Goal: Information Seeking & Learning: Learn about a topic

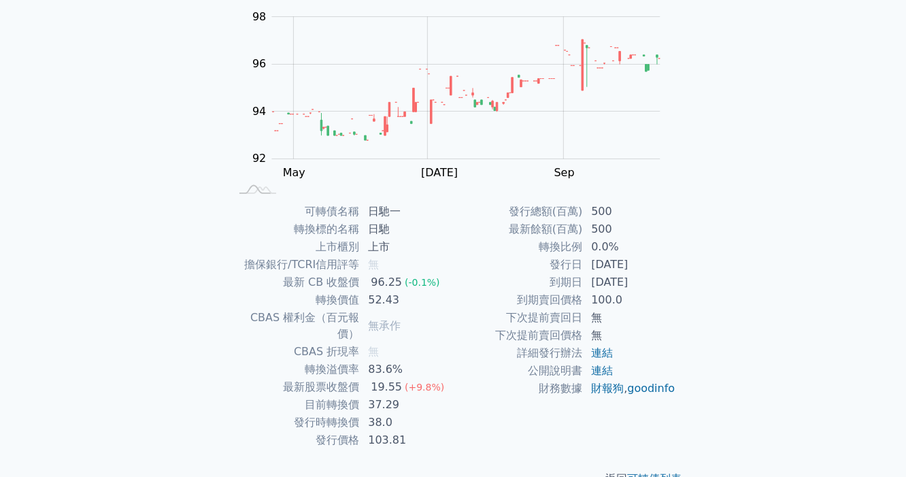
scroll to position [152, 0]
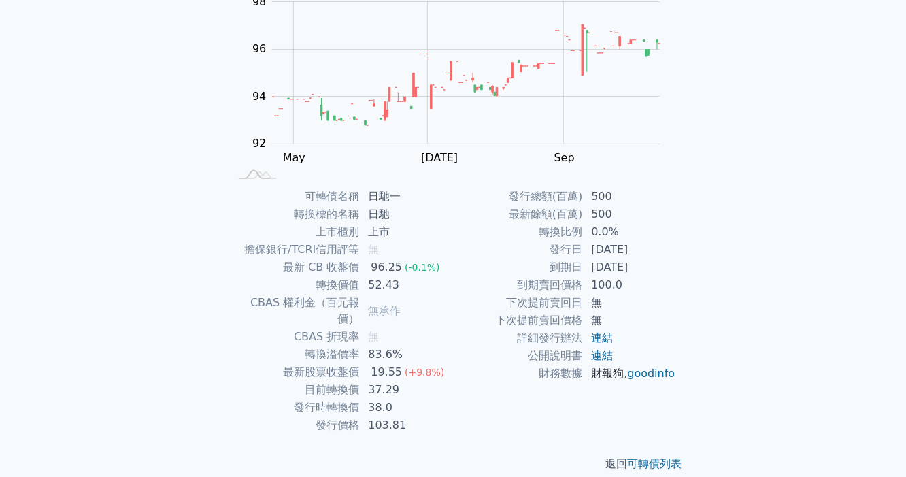
click at [614, 373] on link "財報狗" at bounding box center [607, 373] width 33 height 13
click at [655, 457] on link "可轉債列表" at bounding box center [654, 463] width 54 height 13
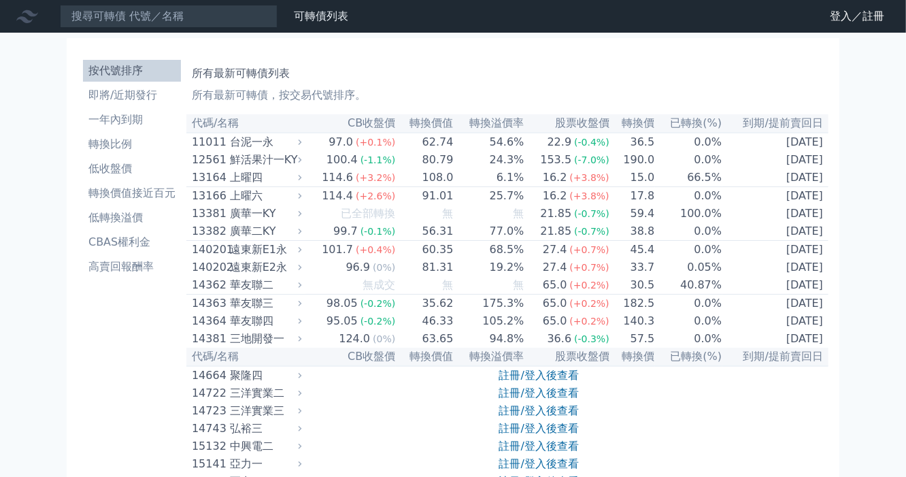
click at [0, 0] on link "財務數據" at bounding box center [0, 0] width 0 height 0
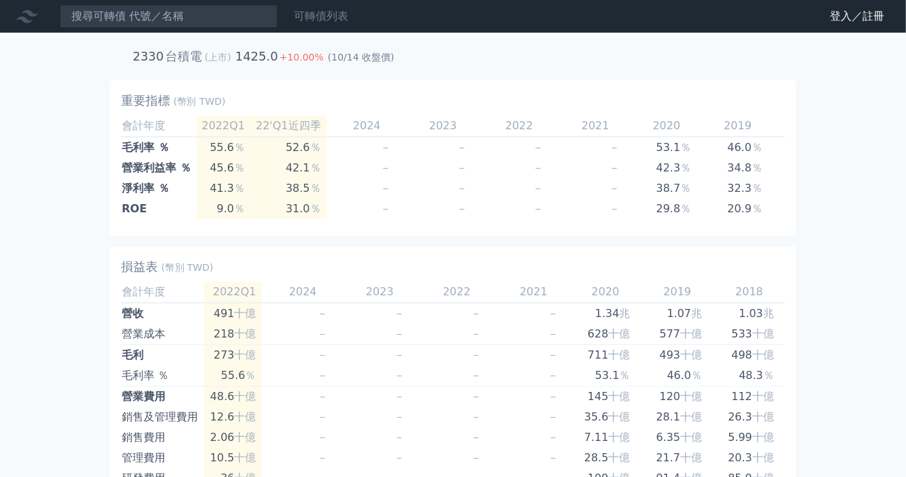
click at [319, 12] on link "可轉債列表" at bounding box center [321, 16] width 54 height 13
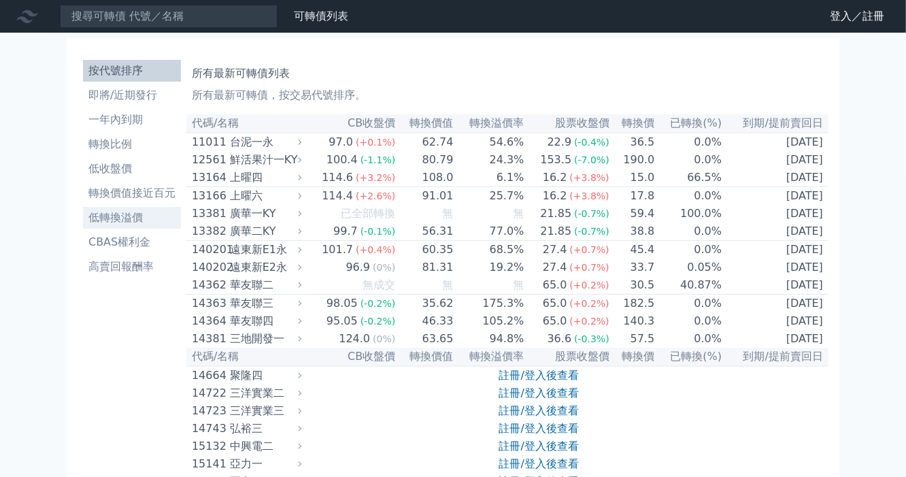
click at [141, 215] on li "低轉換溢價" at bounding box center [132, 218] width 98 height 16
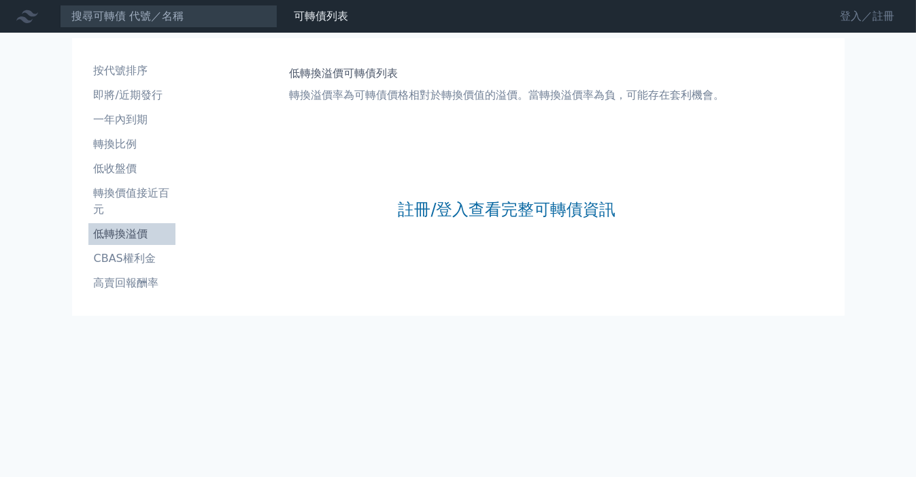
click at [886, 16] on link "登入／註冊" at bounding box center [867, 16] width 76 height 22
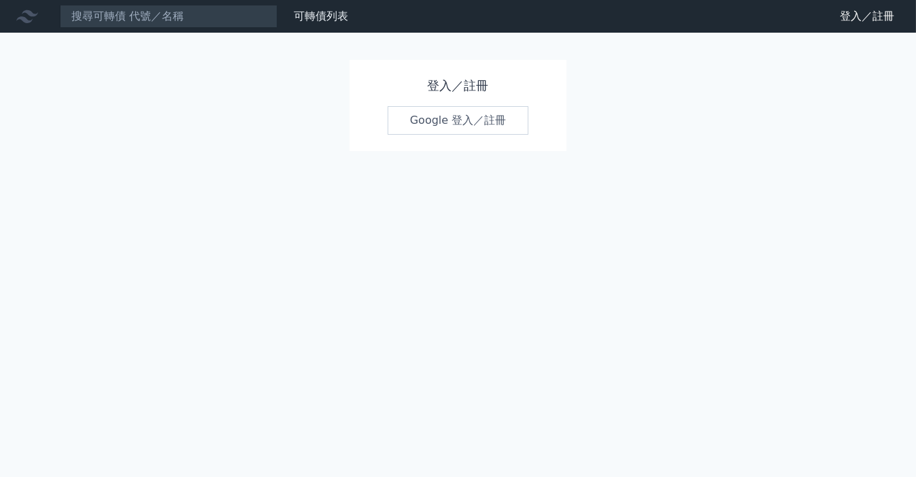
click at [467, 88] on h1 "登入／註冊" at bounding box center [458, 85] width 141 height 19
click at [449, 121] on link "Google 登入／註冊" at bounding box center [458, 120] width 141 height 29
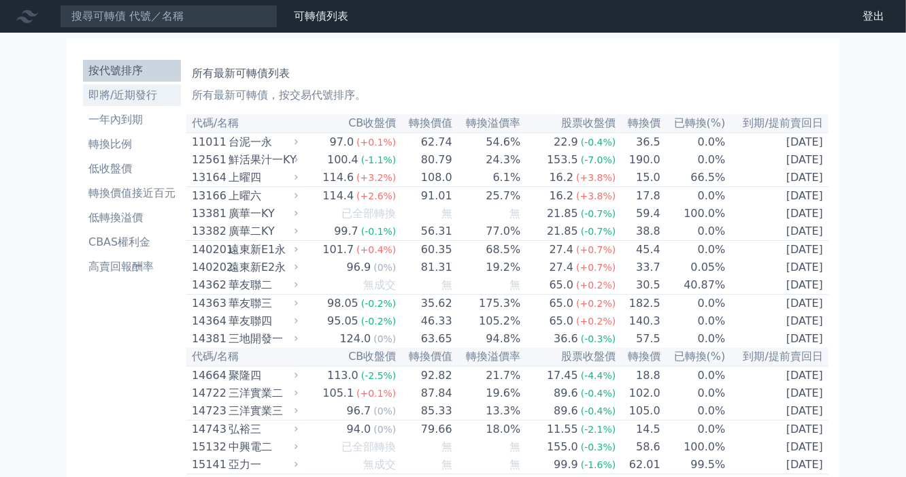
drag, startPoint x: 145, startPoint y: 90, endPoint x: 153, endPoint y: 89, distance: 8.3
click at [146, 90] on li "即將/近期發行" at bounding box center [132, 95] width 98 height 16
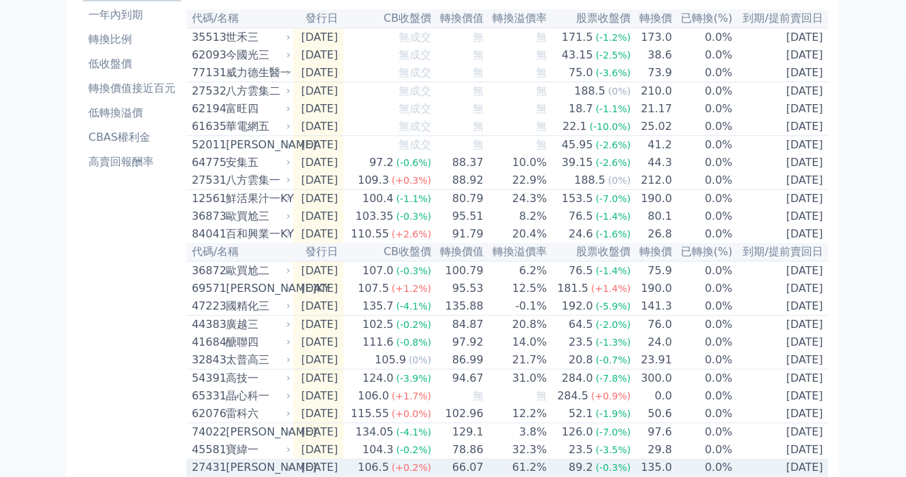
scroll to position [68, 0]
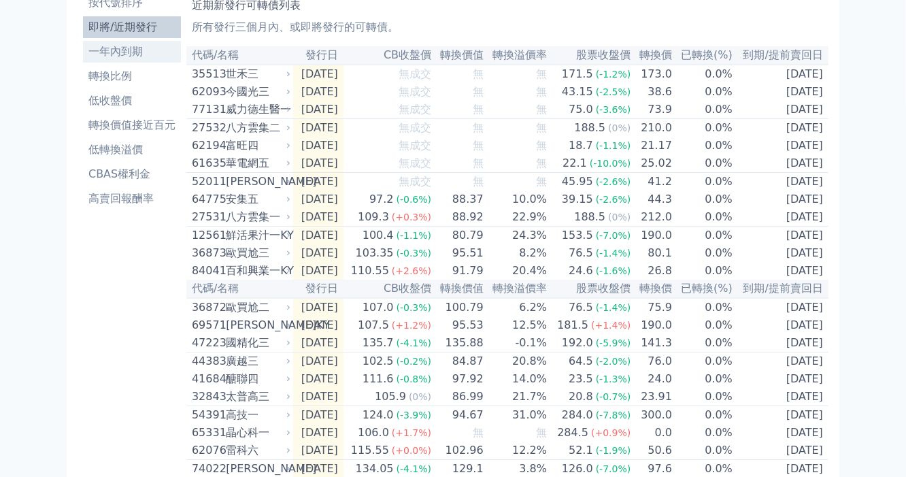
click at [141, 52] on li "一年內到期" at bounding box center [132, 52] width 98 height 16
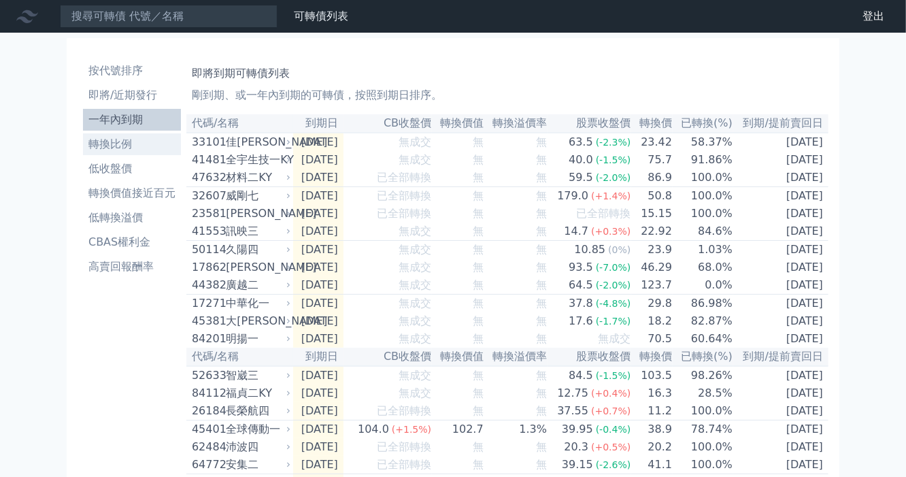
click at [125, 145] on li "轉換比例" at bounding box center [132, 144] width 98 height 16
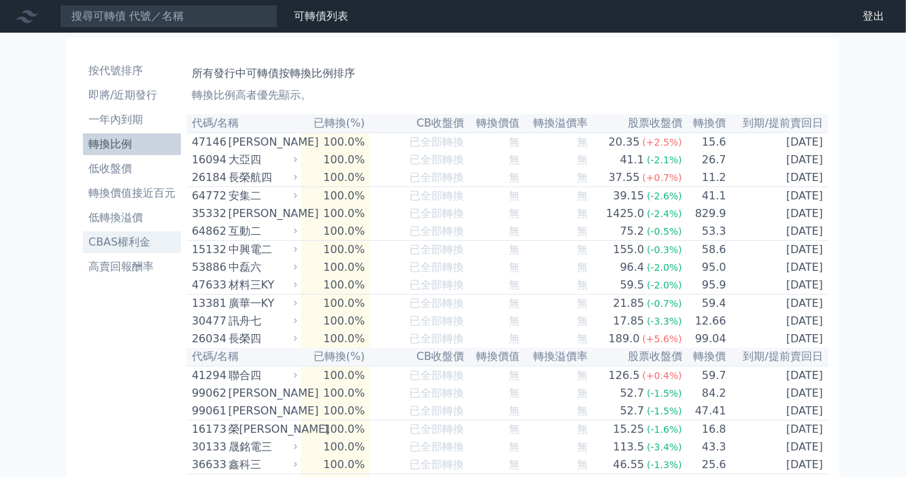
click at [131, 237] on li "CBAS權利金" at bounding box center [132, 242] width 98 height 16
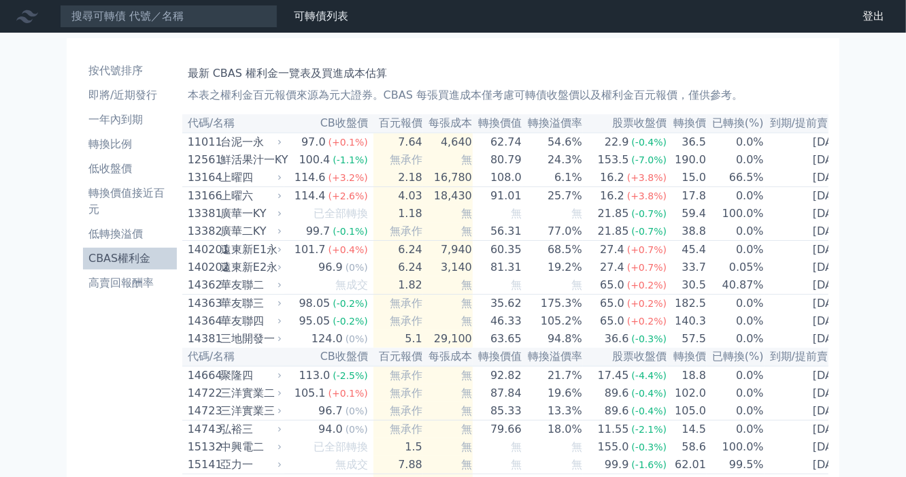
click at [124, 246] on ul "按代號排序 即將/近期發行 一年內到期 轉換比例 低收盤價 轉換價值接近百元 低轉換溢價 CBAS權利金 高賣回報酬率" at bounding box center [130, 177] width 94 height 234
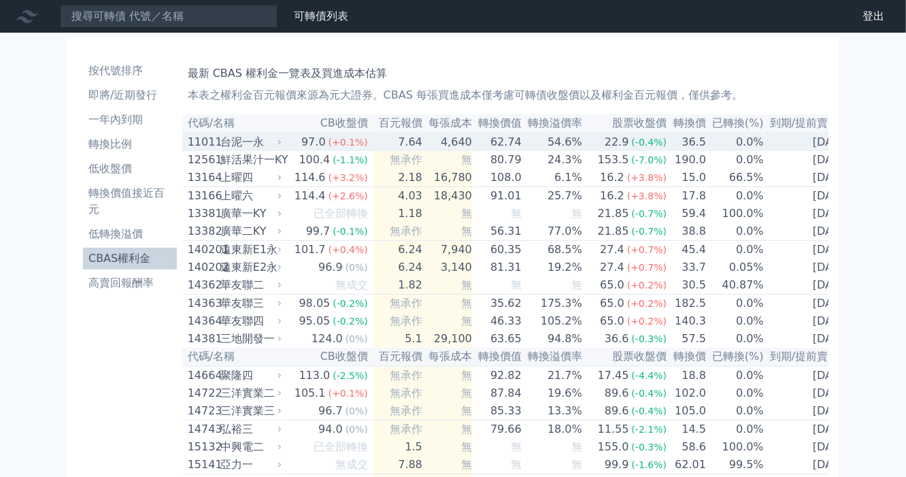
click at [231, 145] on div "台泥一永" at bounding box center [249, 142] width 59 height 16
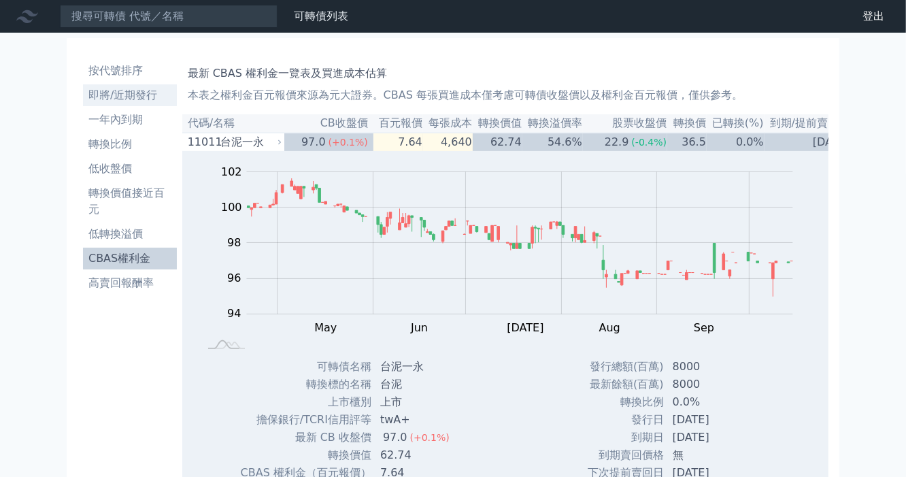
click at [137, 99] on li "即將/近期發行" at bounding box center [130, 95] width 94 height 16
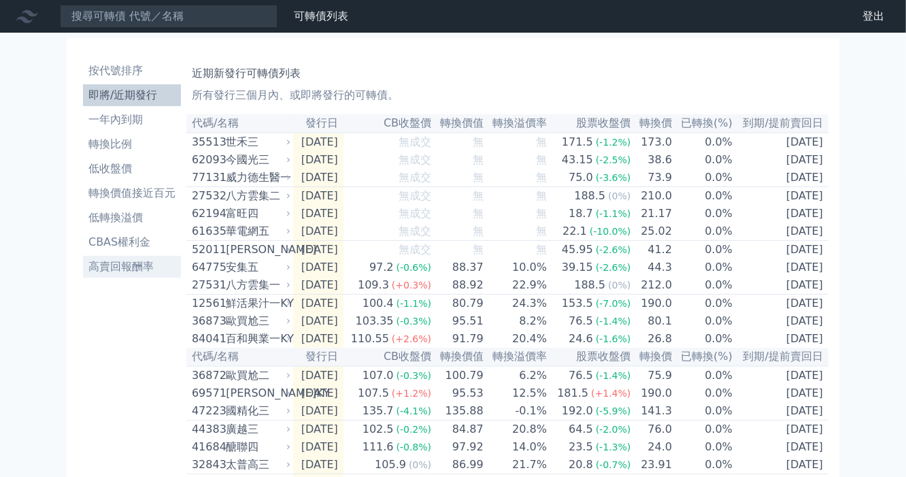
click at [146, 268] on li "高賣回報酬率" at bounding box center [132, 266] width 98 height 16
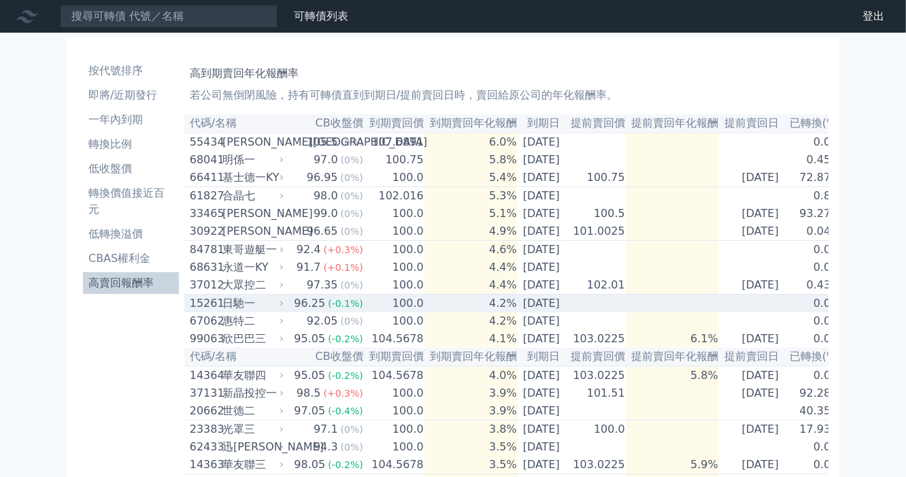
click at [237, 312] on div "日馳一" at bounding box center [251, 303] width 59 height 16
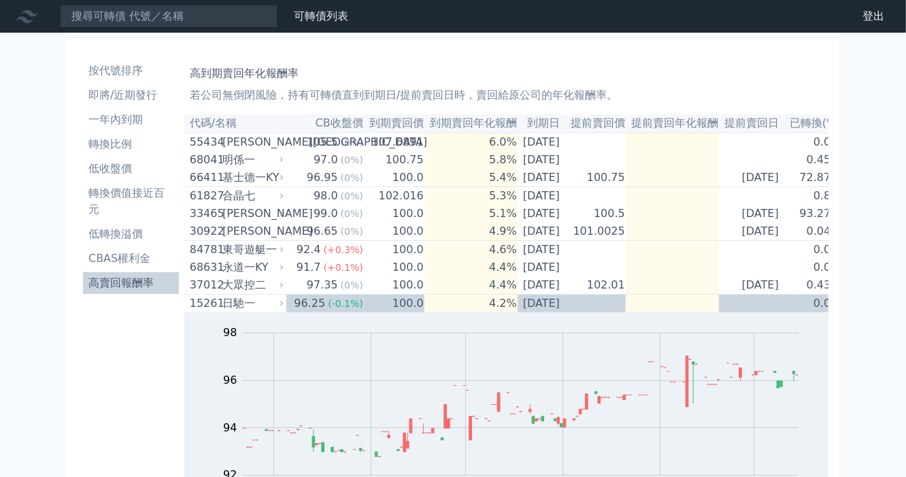
click at [0, 0] on link "財務數據" at bounding box center [0, 0] width 0 height 0
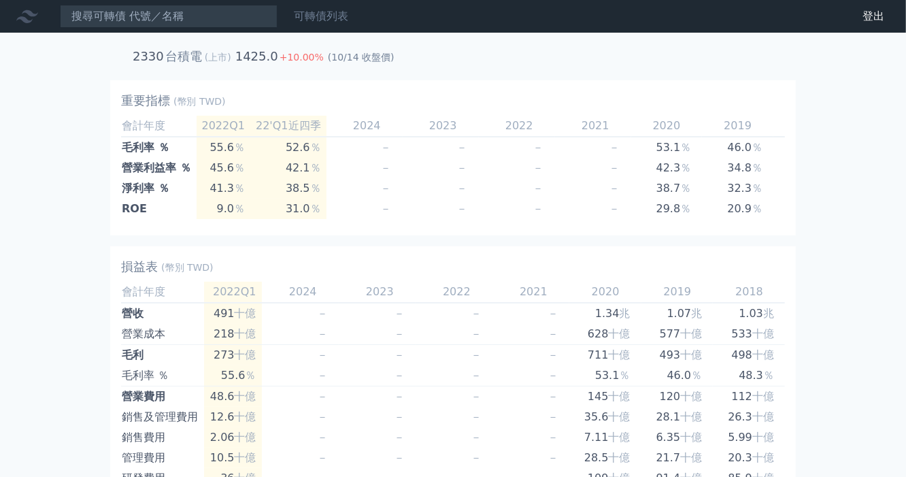
click at [318, 17] on link "可轉債列表" at bounding box center [321, 16] width 54 height 13
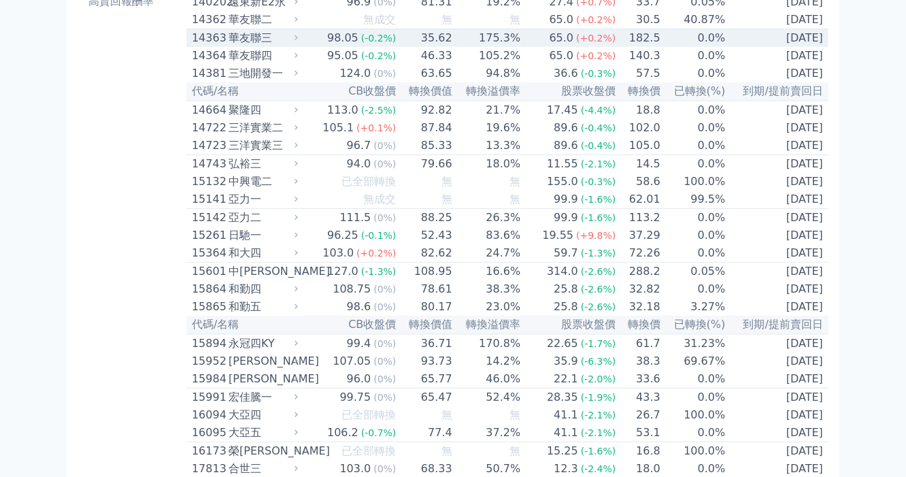
scroll to position [272, 0]
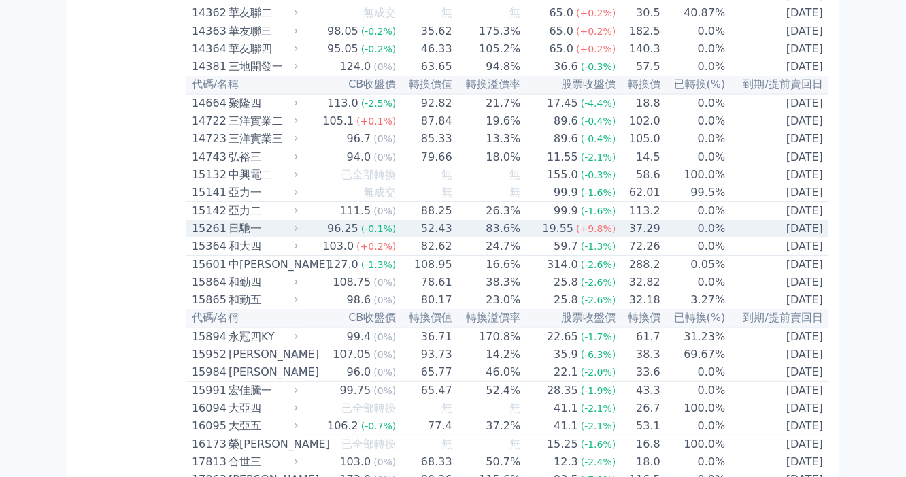
click at [350, 237] on div "96.25" at bounding box center [342, 228] width 37 height 16
drag, startPoint x: 350, startPoint y: 248, endPoint x: 250, endPoint y: 254, distance: 100.1
click at [250, 237] on div "日馳一" at bounding box center [262, 228] width 67 height 16
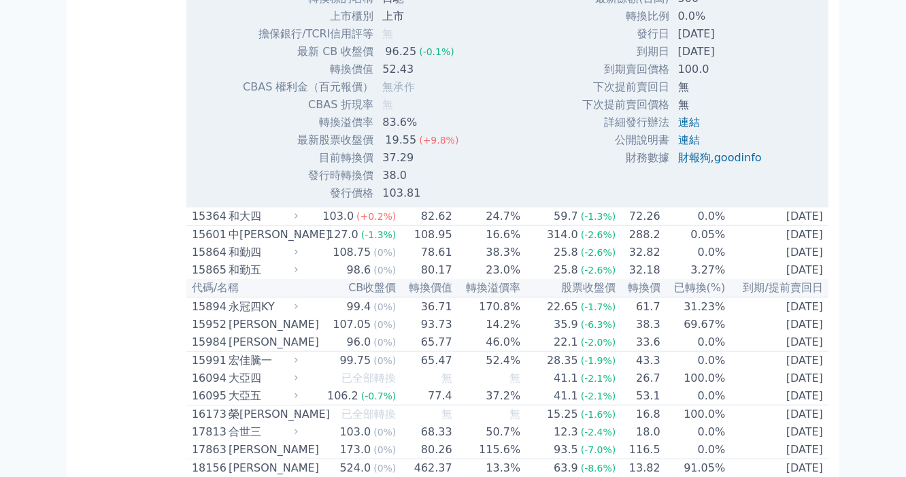
scroll to position [748, 0]
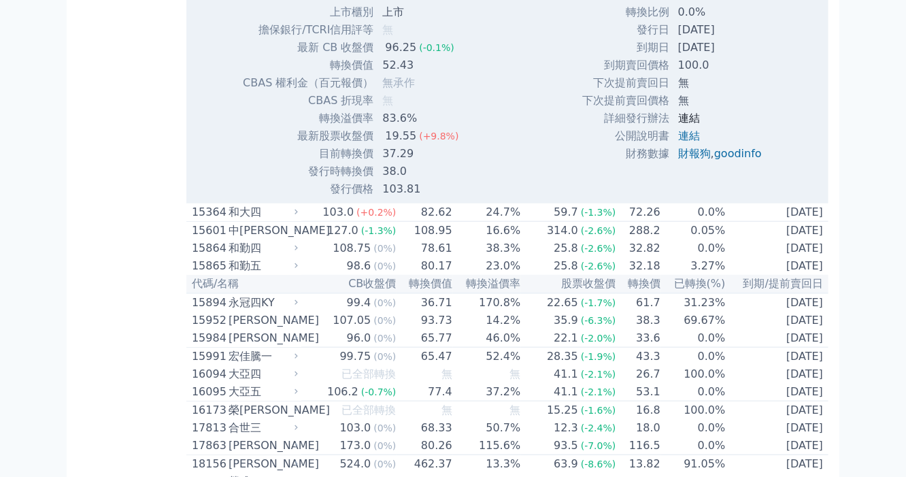
click at [679, 124] on link "連結" at bounding box center [689, 118] width 22 height 13
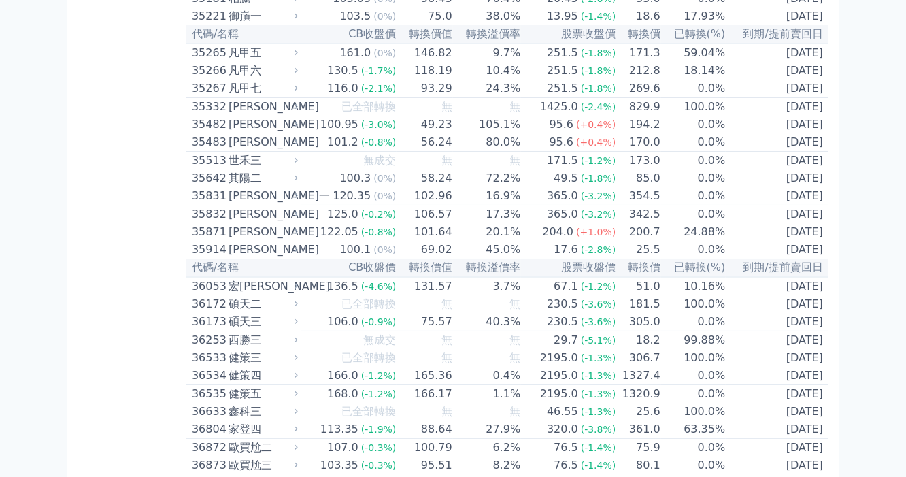
scroll to position [3333, 0]
